Goal: Find specific page/section: Find specific page/section

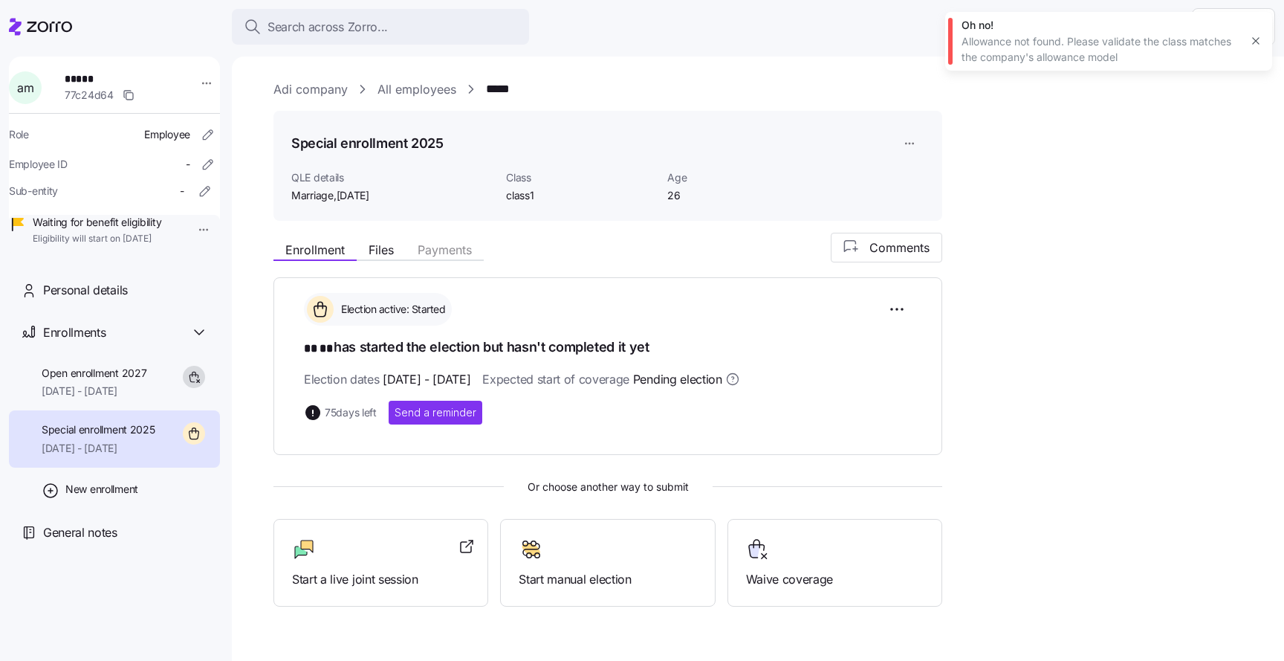
click at [1244, 43] on div "Oh no! Allowance not found. Please validate the class matches the company's all…" at bounding box center [1109, 41] width 327 height 59
click at [1246, 42] on button "button" at bounding box center [1256, 40] width 21 height 21
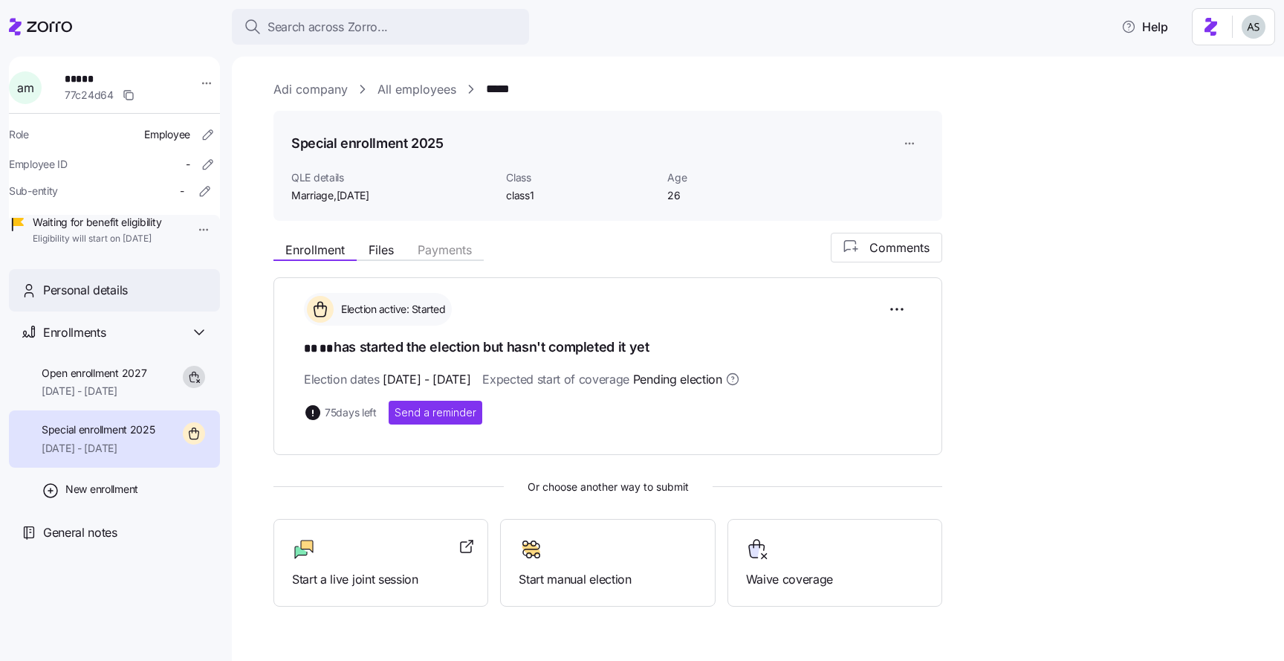
click at [94, 294] on div "Personal details" at bounding box center [114, 290] width 211 height 42
